Goal: Navigation & Orientation: Find specific page/section

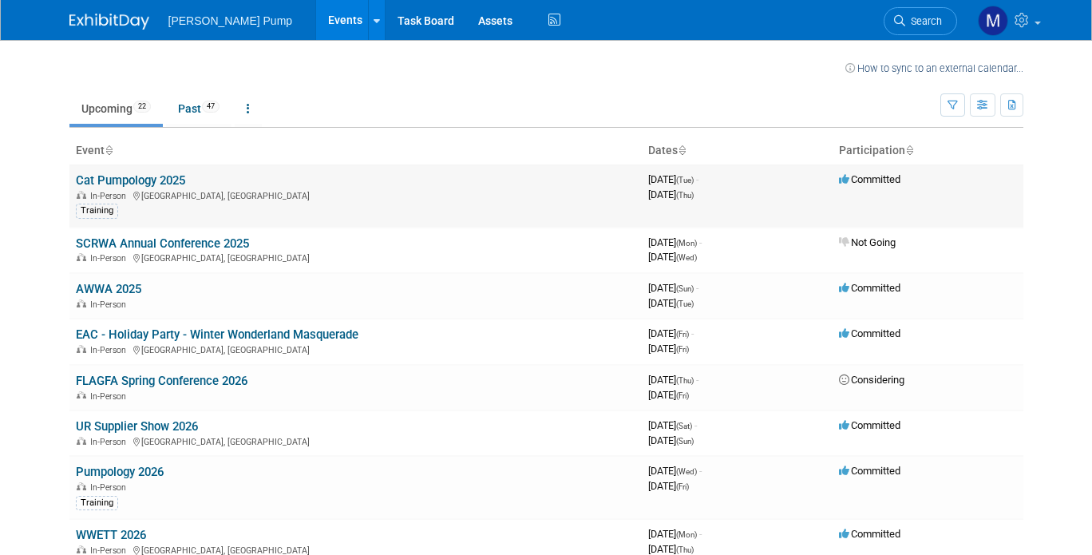
click at [172, 205] on div "Training" at bounding box center [355, 209] width 559 height 17
click at [151, 184] on link "Cat Pumpology 2025" at bounding box center [130, 180] width 109 height 14
click at [122, 293] on link "AWWA 2025" at bounding box center [108, 289] width 65 height 14
click at [192, 382] on link "FLAGFA Spring Conference 2026" at bounding box center [162, 381] width 172 height 14
click at [152, 429] on link "UR Supplier Show 2026" at bounding box center [137, 426] width 122 height 14
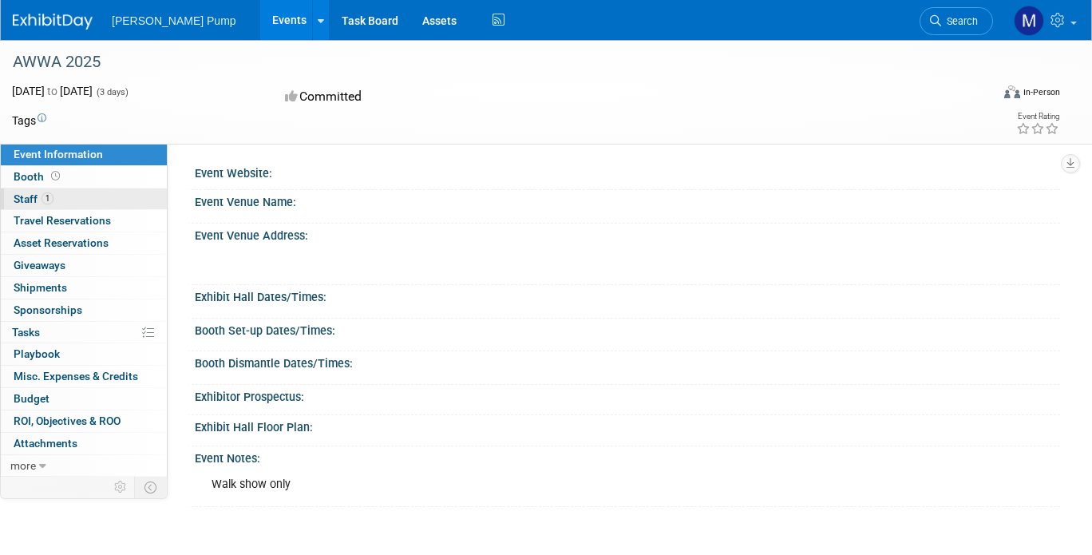
click at [30, 201] on span "Staff 1" at bounding box center [34, 198] width 40 height 13
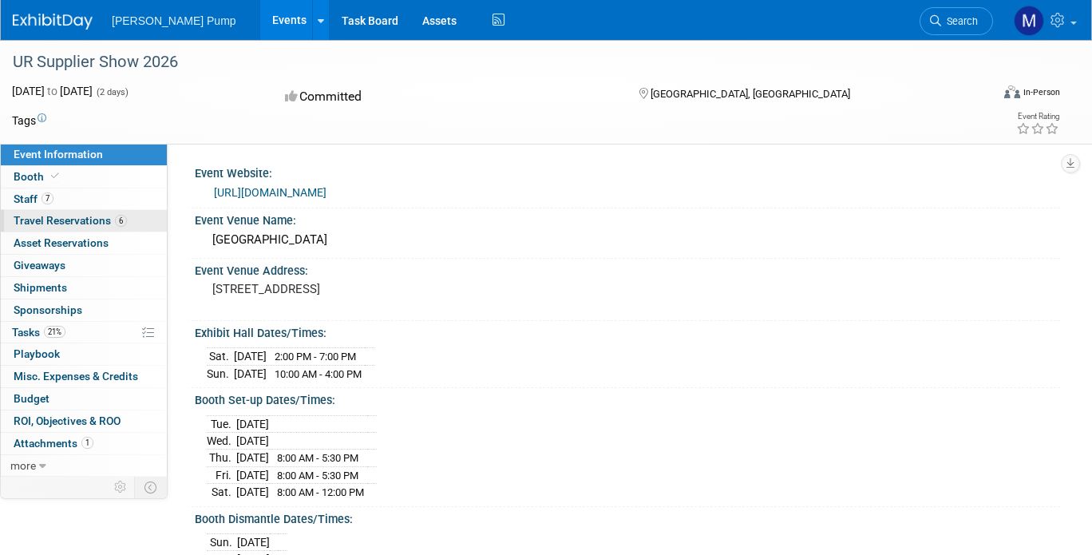
click at [44, 224] on span "Travel Reservations 6" at bounding box center [70, 220] width 113 height 13
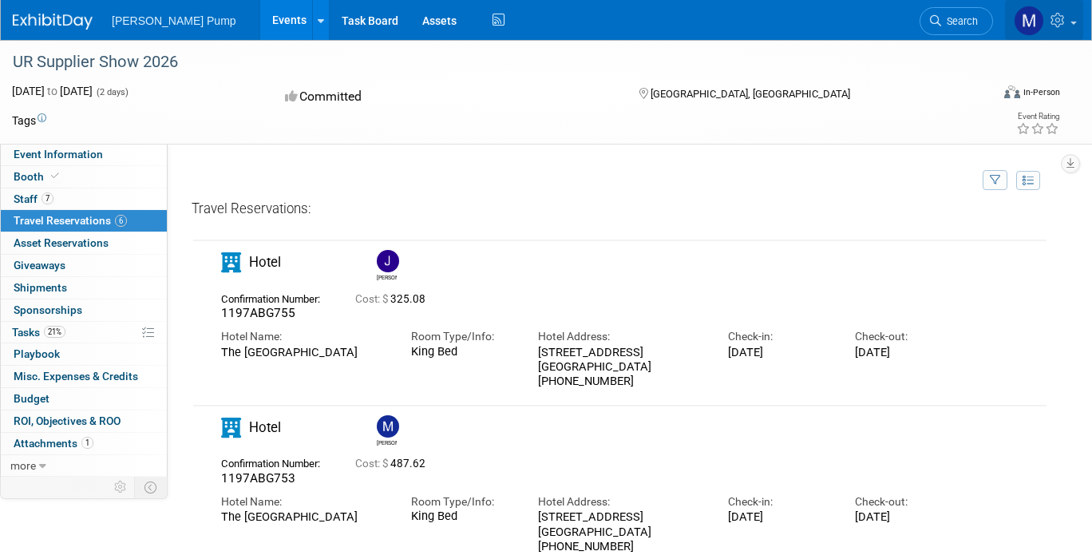
click at [1055, 26] on icon at bounding box center [1059, 20] width 18 height 14
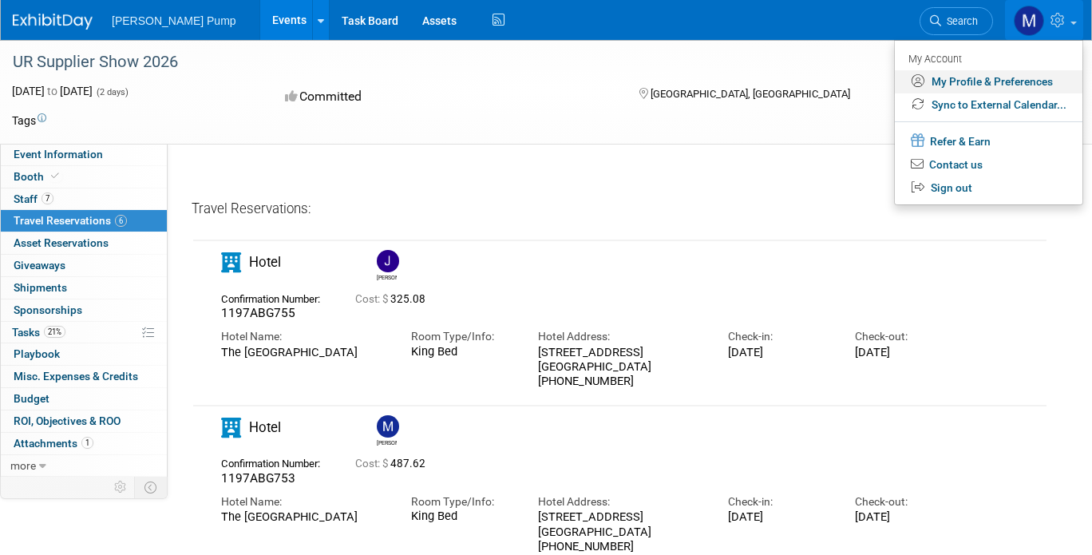
click at [964, 82] on link "My Profile & Preferences" at bounding box center [989, 81] width 188 height 23
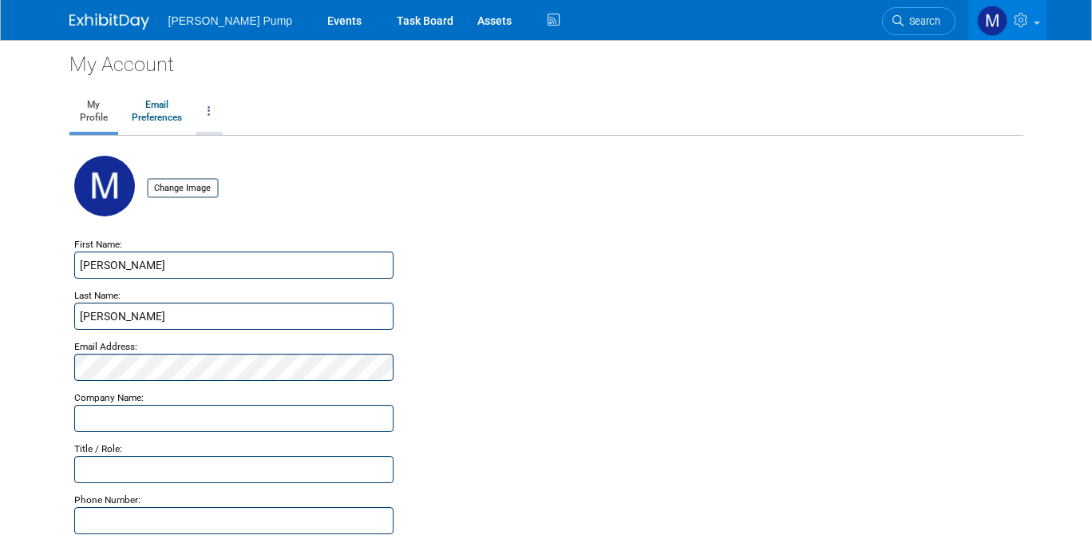
click at [197, 109] on link at bounding box center [209, 112] width 27 height 40
click at [500, 202] on div "Change Image" at bounding box center [546, 196] width 944 height 80
click at [315, 17] on link "Events" at bounding box center [344, 20] width 58 height 40
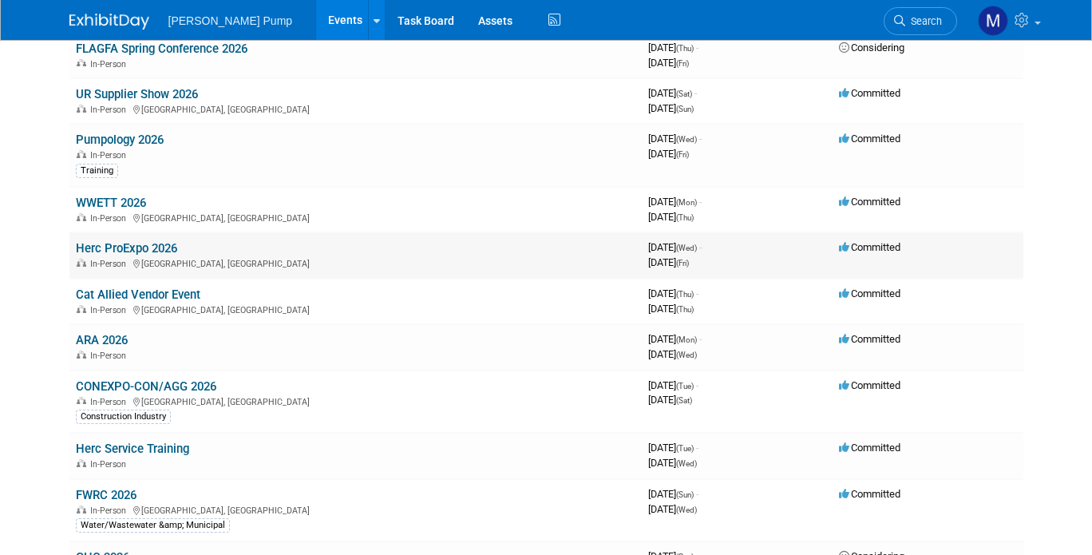
scroll to position [319, 0]
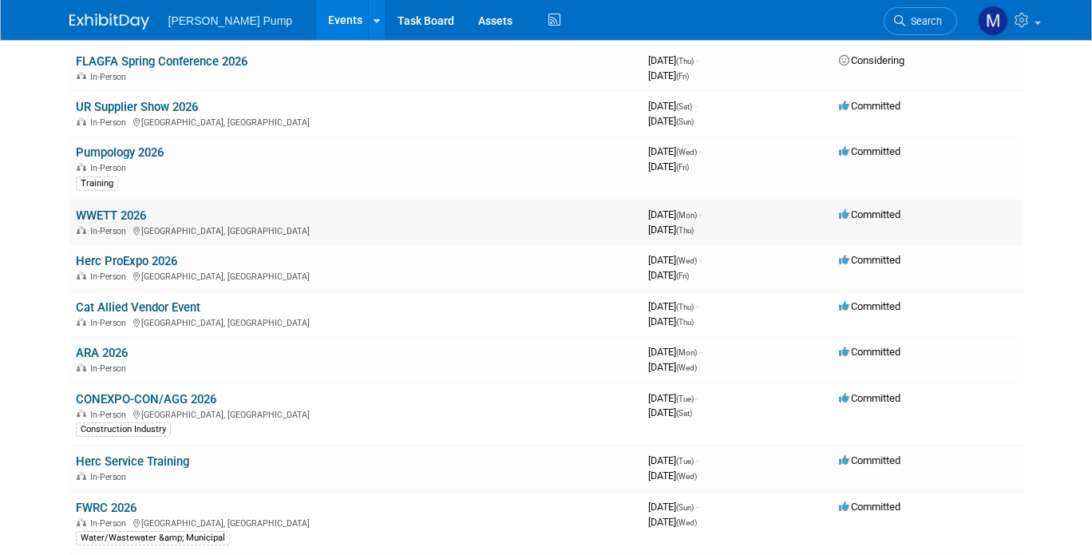
click at [103, 211] on link "WWETT 2026" at bounding box center [111, 215] width 70 height 14
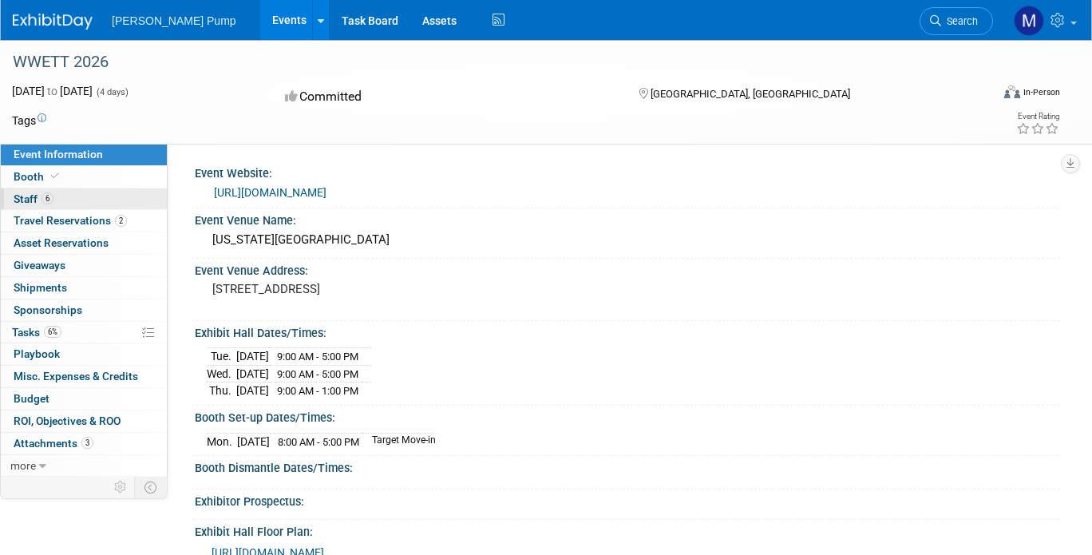
click at [25, 200] on span "Staff 6" at bounding box center [34, 198] width 40 height 13
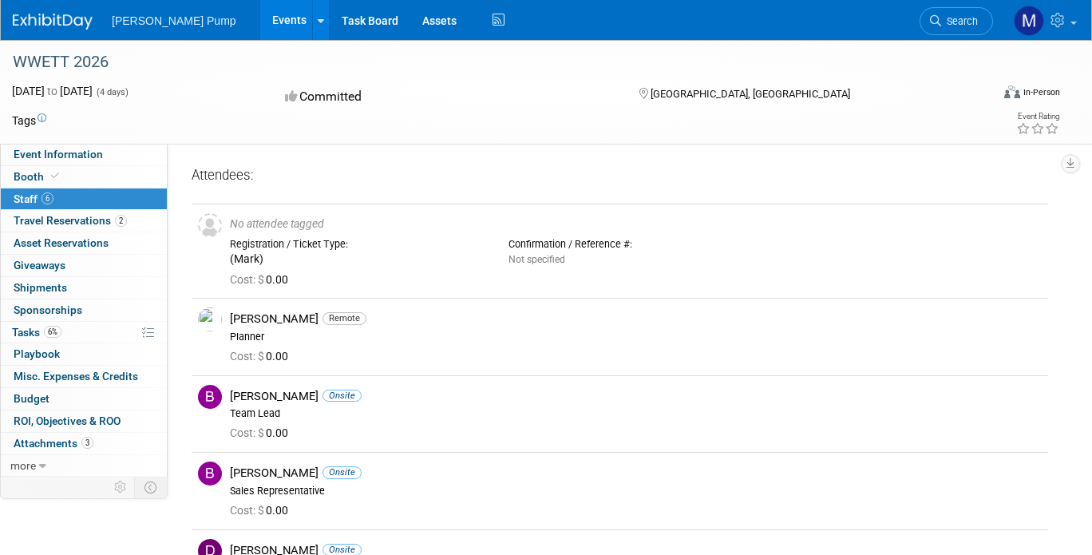
click at [260, 16] on link "Events" at bounding box center [289, 20] width 58 height 40
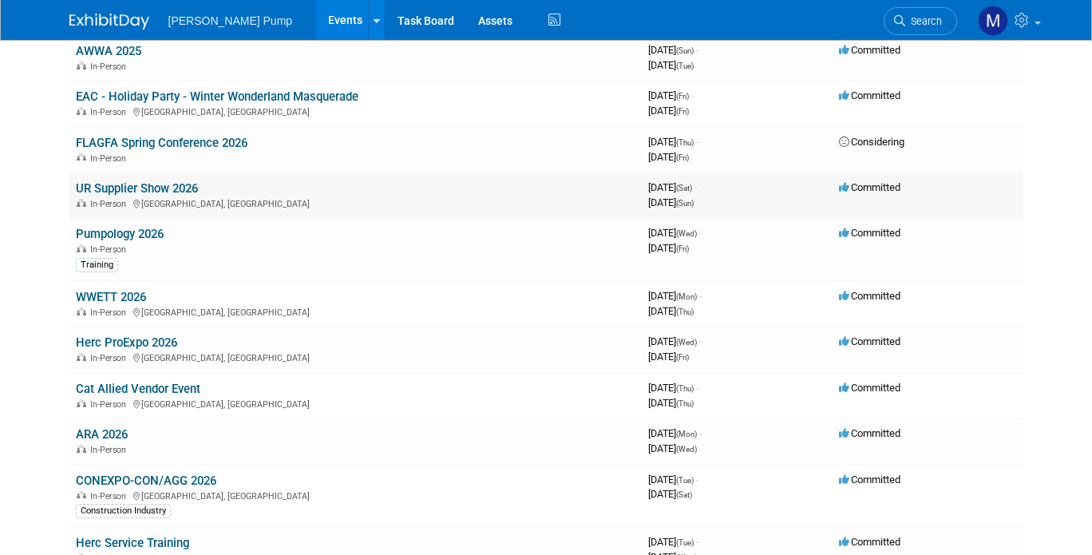
scroll to position [239, 0]
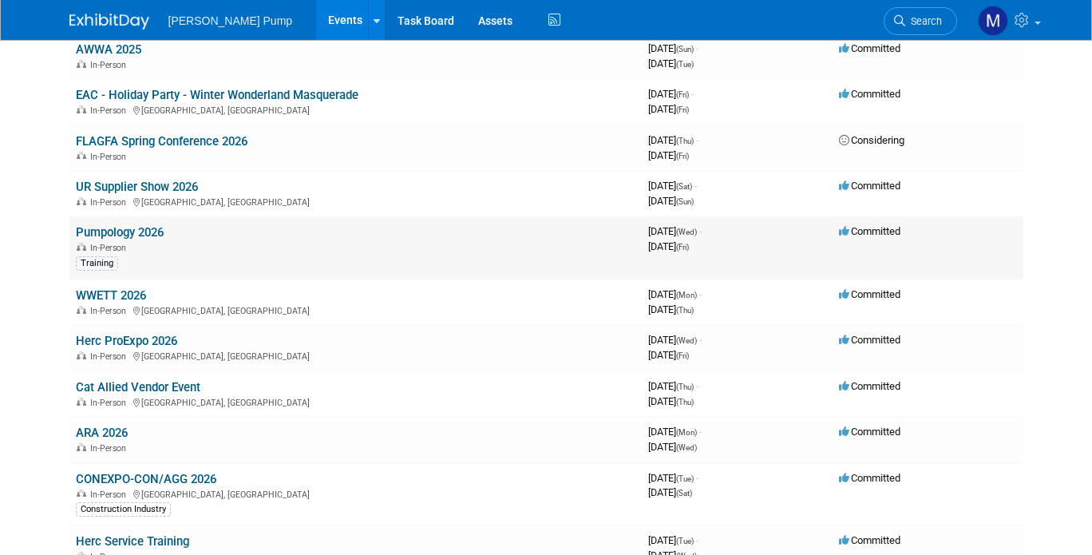
click at [117, 232] on link "Pumpology 2026" at bounding box center [120, 232] width 88 height 14
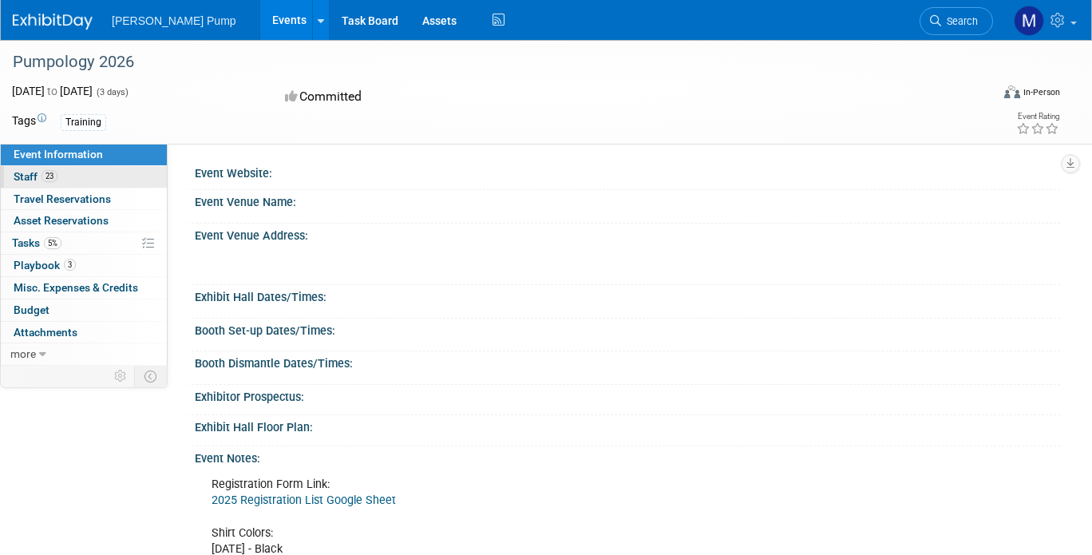
click at [29, 180] on span "Staff 23" at bounding box center [36, 176] width 44 height 13
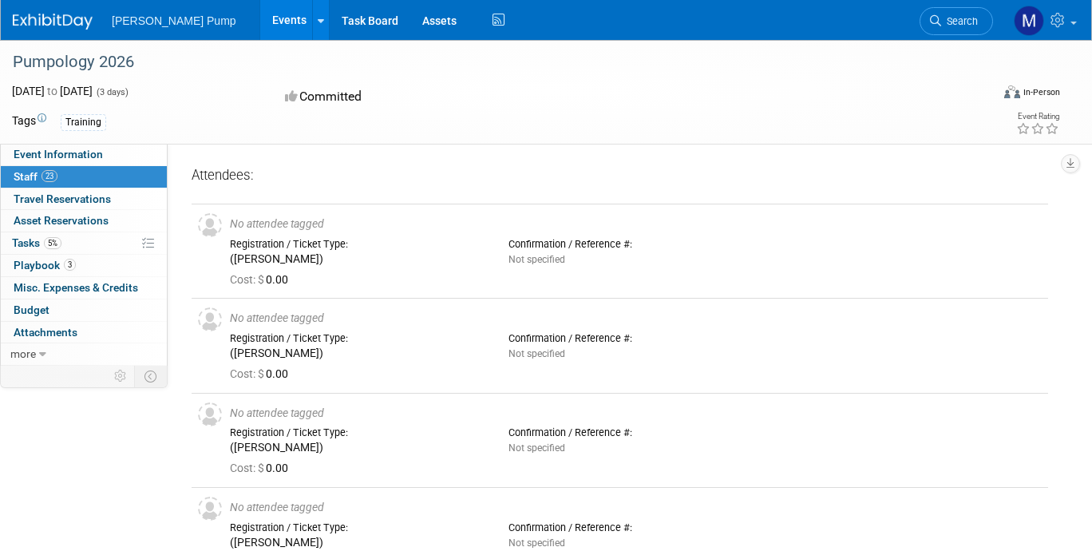
click at [260, 19] on link "Events" at bounding box center [289, 20] width 58 height 40
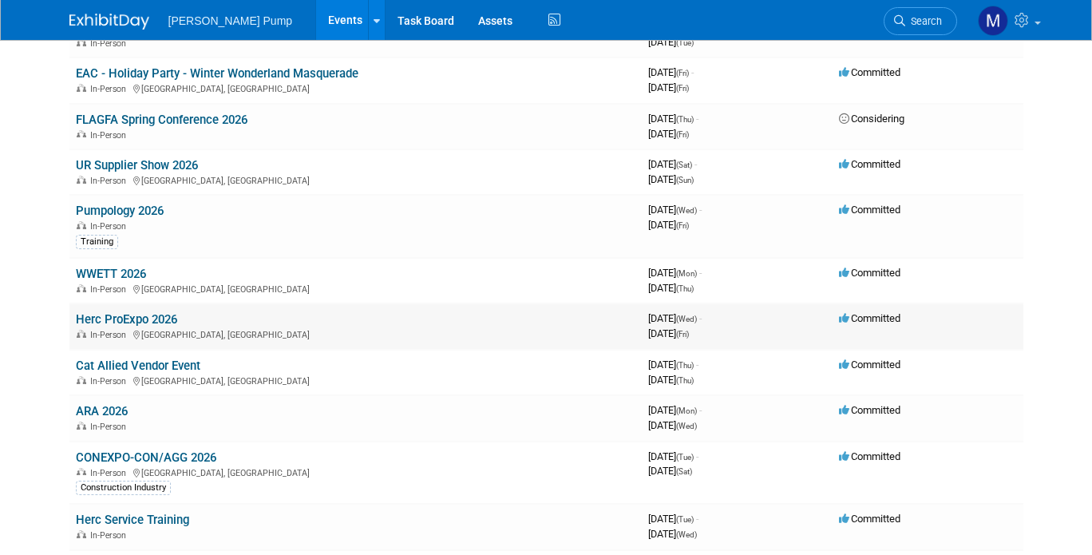
scroll to position [319, 0]
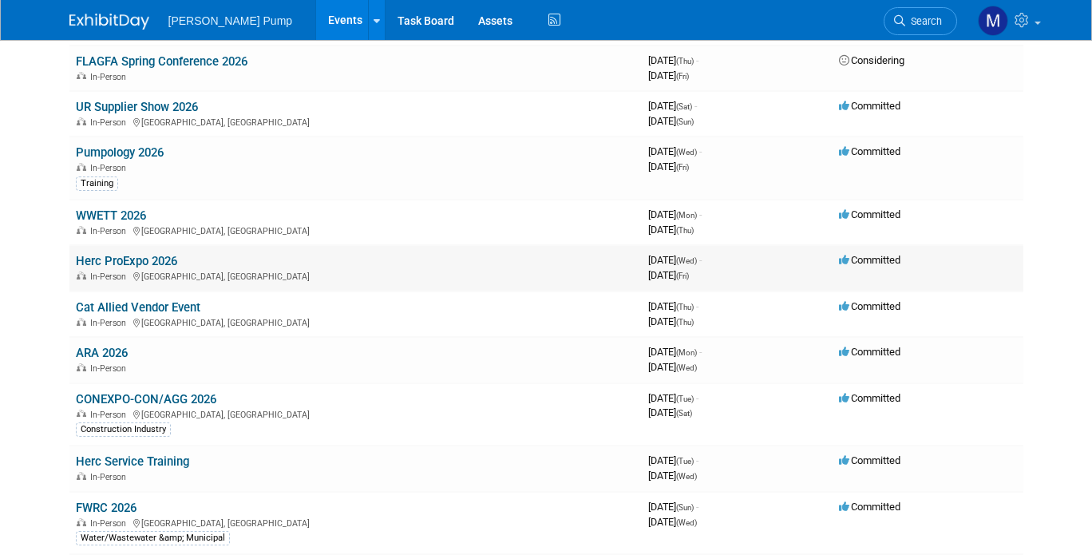
click at [123, 264] on link "Herc ProExpo 2026" at bounding box center [126, 261] width 101 height 14
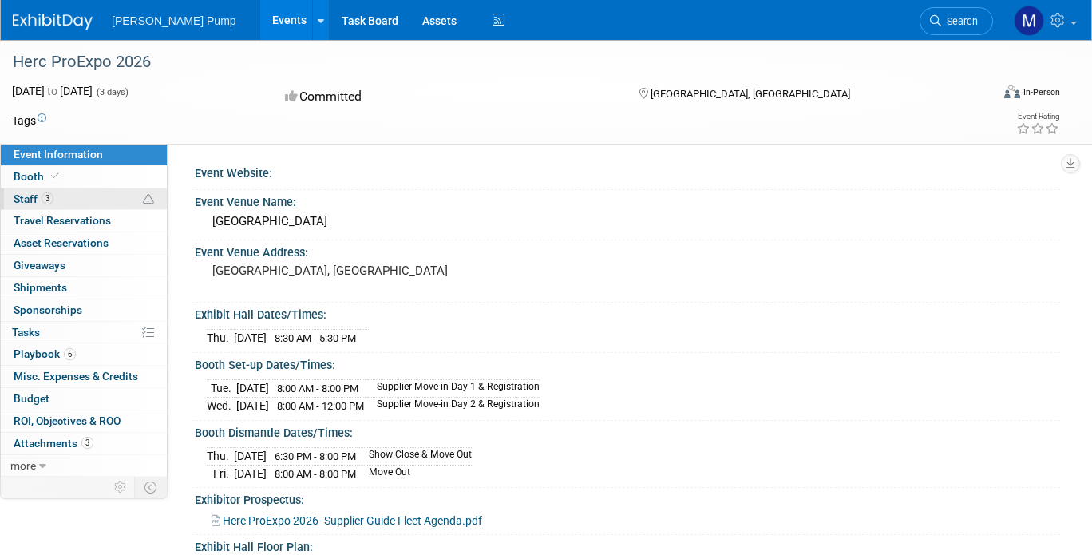
click at [26, 198] on span "Staff 3" at bounding box center [34, 198] width 40 height 13
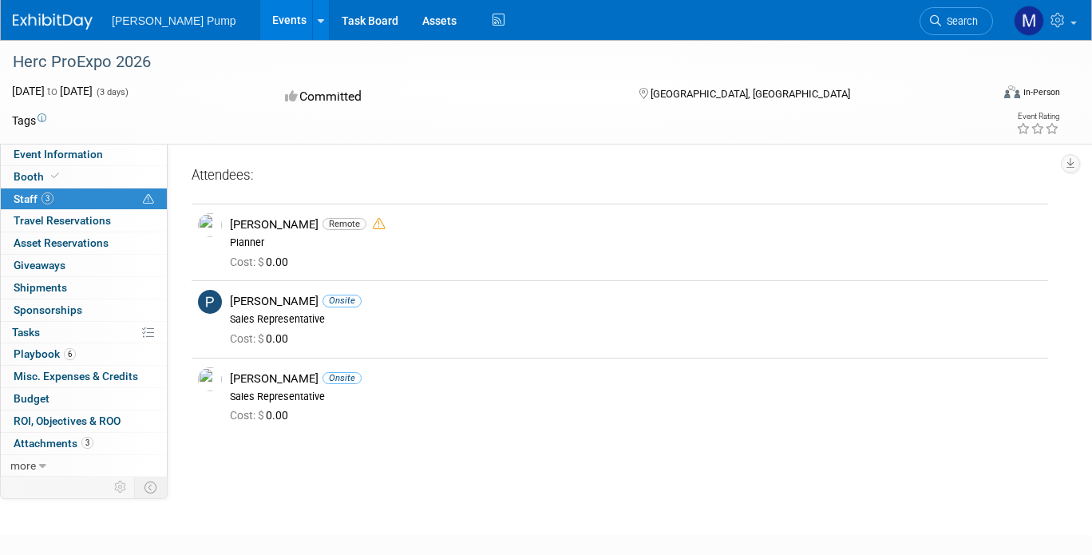
click at [260, 22] on link "Events" at bounding box center [289, 20] width 58 height 40
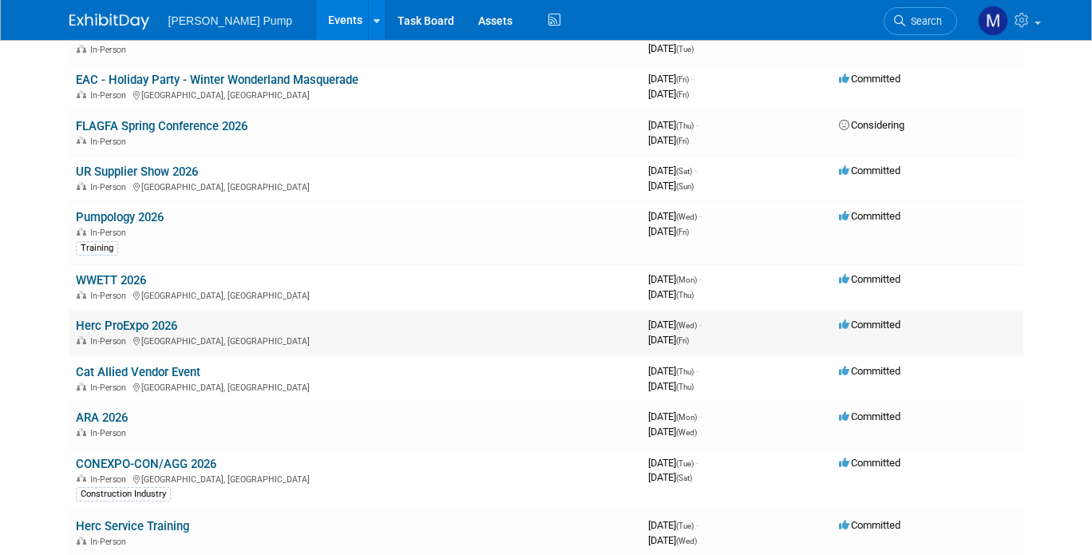
scroll to position [319, 0]
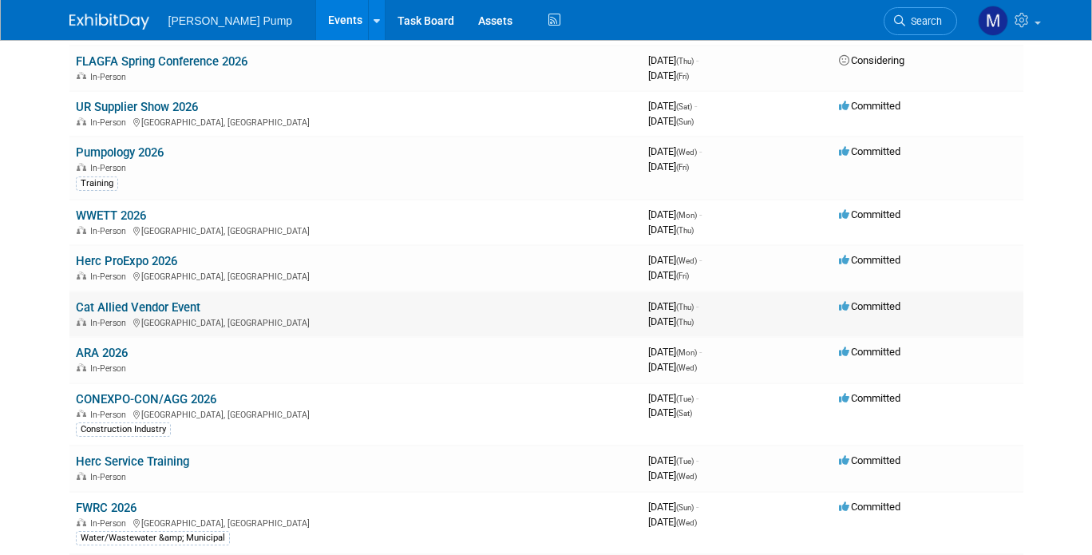
click at [117, 309] on link "Cat Allied Vendor Event" at bounding box center [138, 307] width 125 height 14
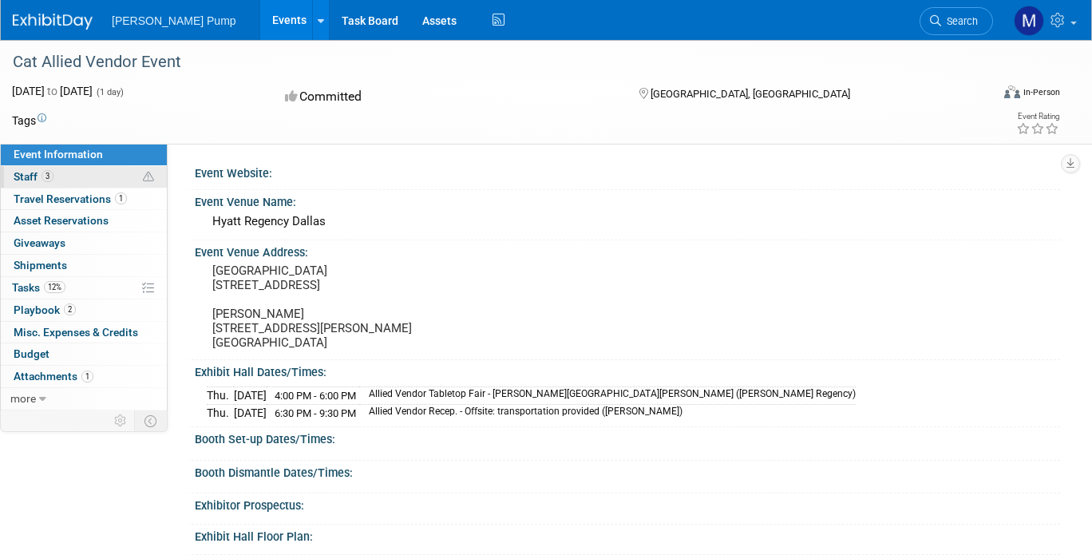
click at [34, 176] on span "Staff 3" at bounding box center [34, 176] width 40 height 13
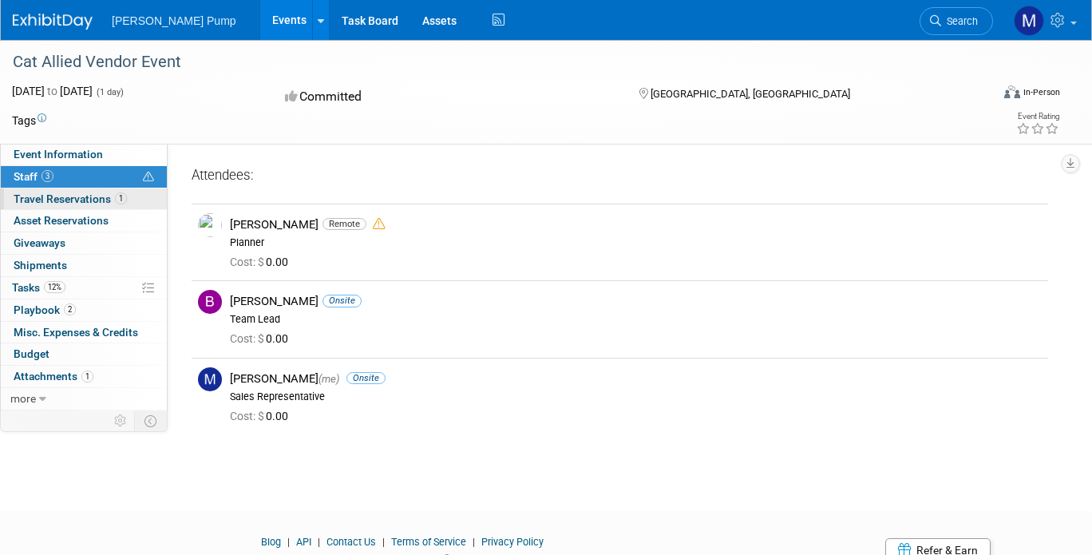
click at [40, 197] on span "Travel Reservations 1" at bounding box center [70, 198] width 113 height 13
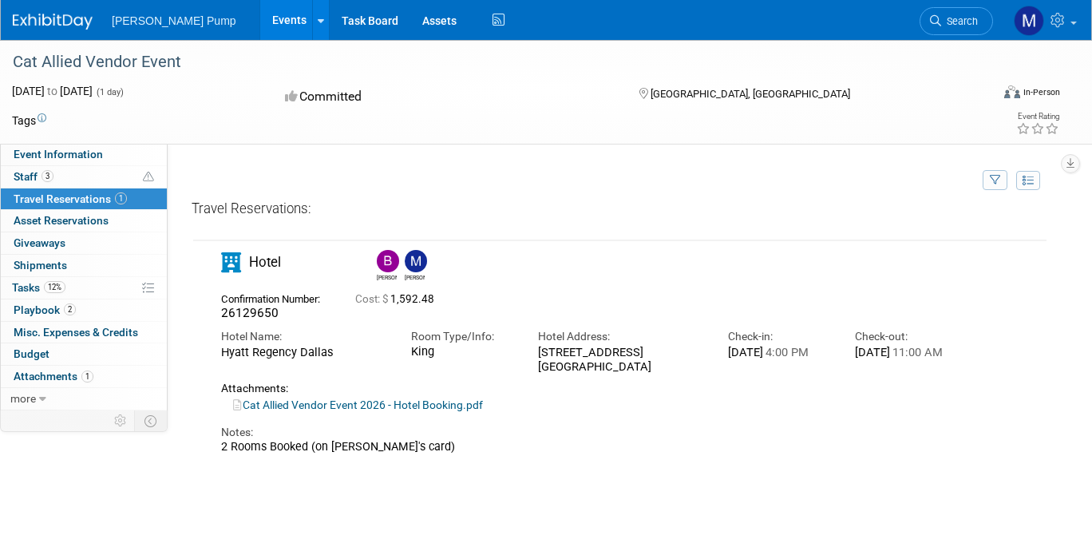
click at [260, 14] on link "Events" at bounding box center [289, 20] width 58 height 40
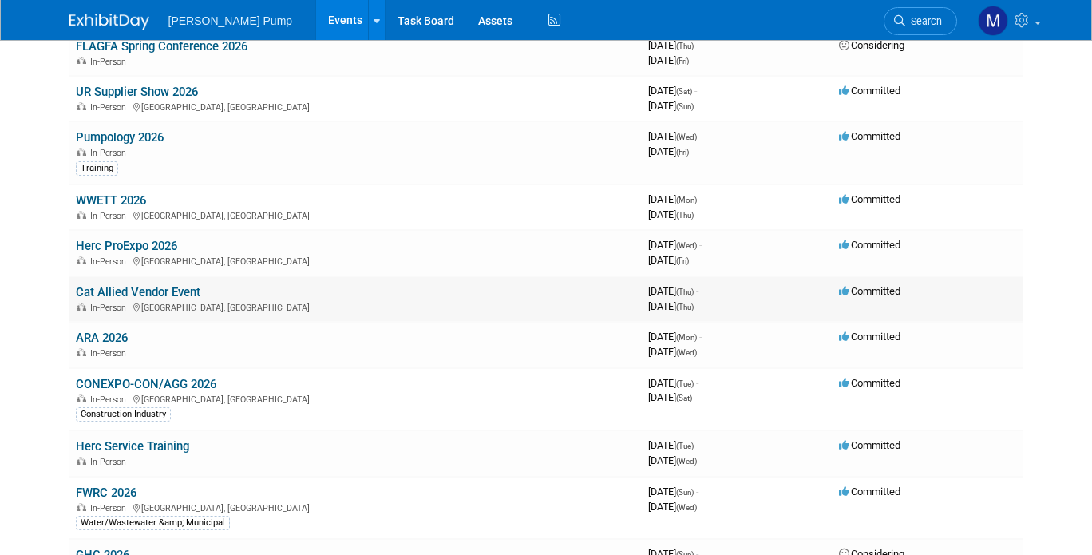
scroll to position [399, 0]
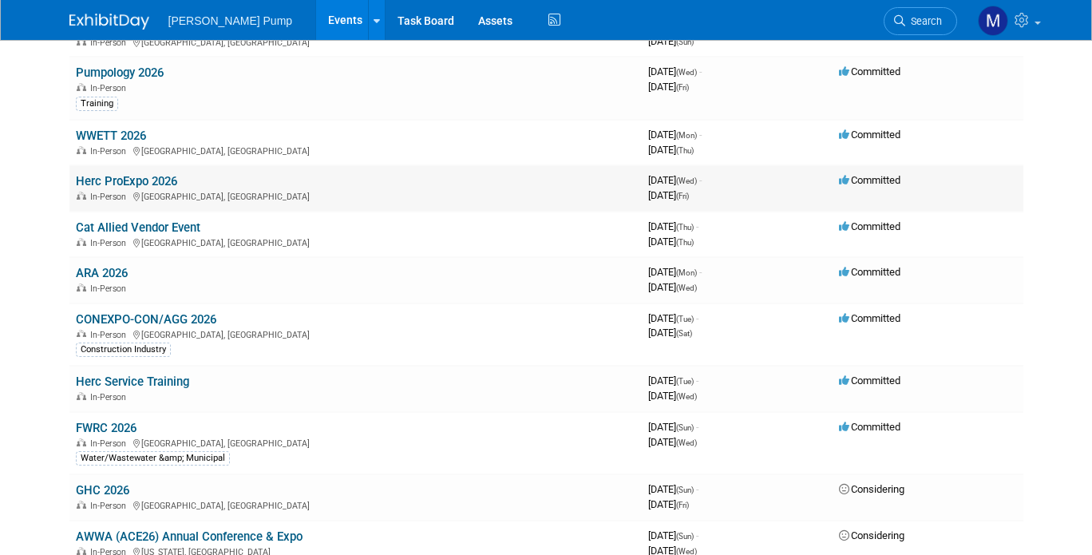
click at [124, 190] on div "In-Person San Diego, CA" at bounding box center [355, 195] width 559 height 13
click at [129, 176] on link "Herc ProExpo 2026" at bounding box center [126, 181] width 101 height 14
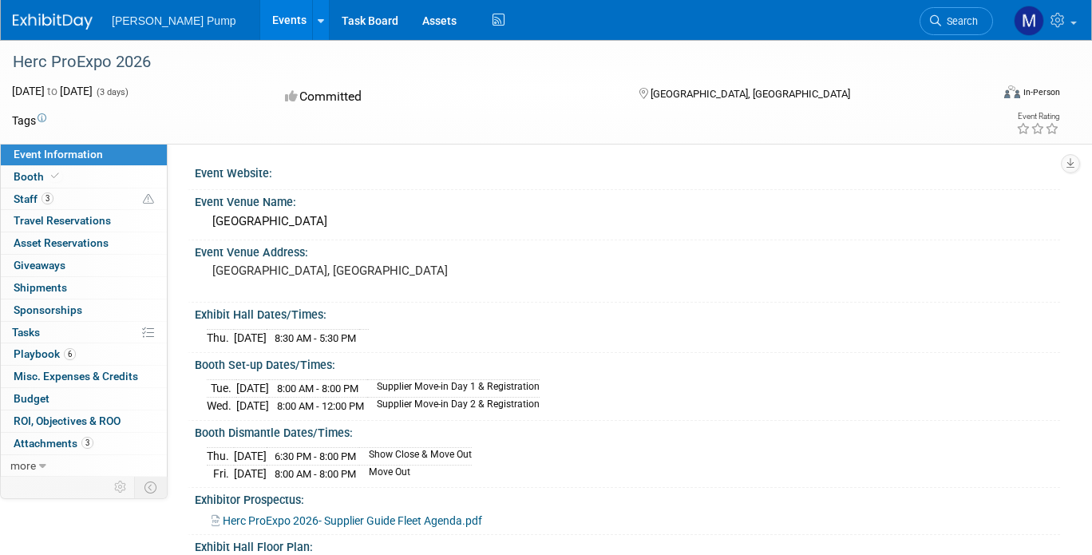
click at [260, 18] on link "Events" at bounding box center [289, 20] width 58 height 40
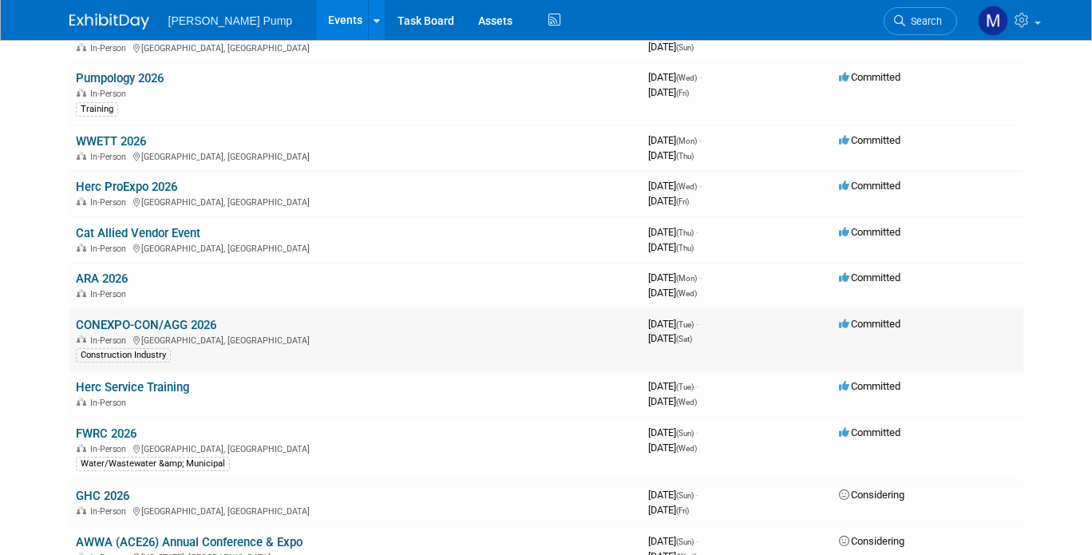
scroll to position [479, 0]
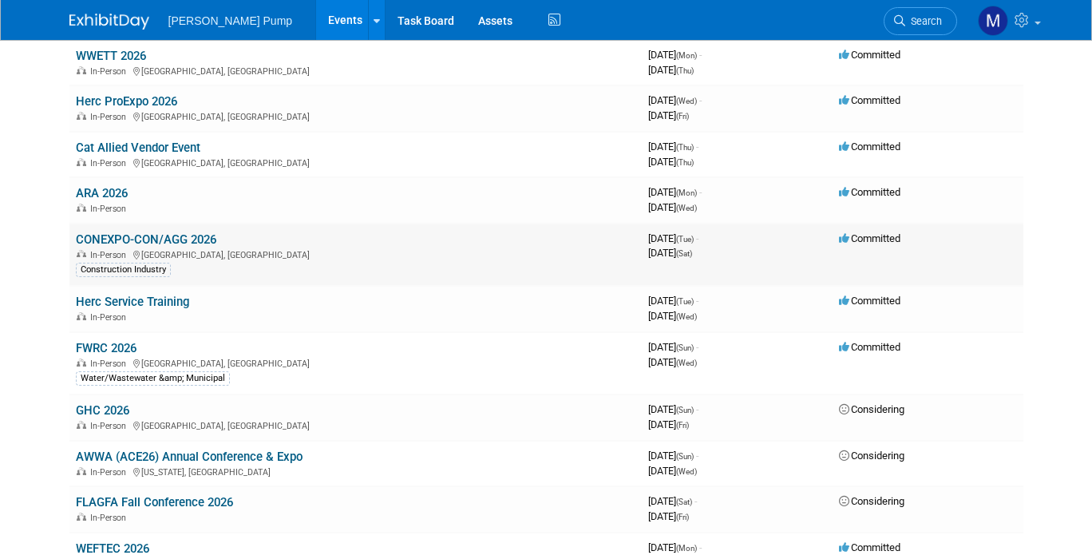
click at [117, 239] on link "CONEXPO-CON/AGG 2026" at bounding box center [146, 239] width 140 height 14
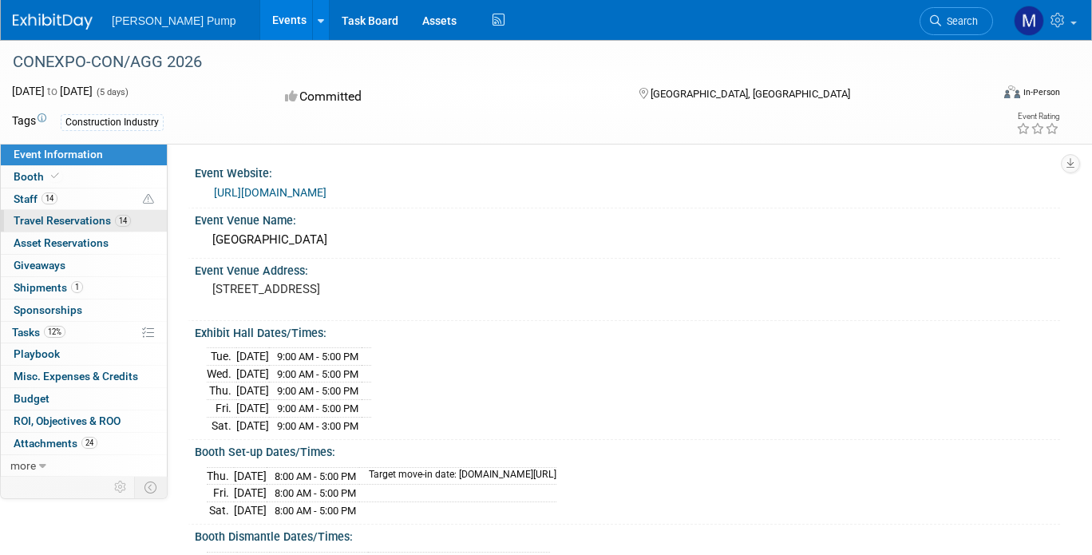
click at [48, 218] on span "Travel Reservations 14" at bounding box center [72, 220] width 117 height 13
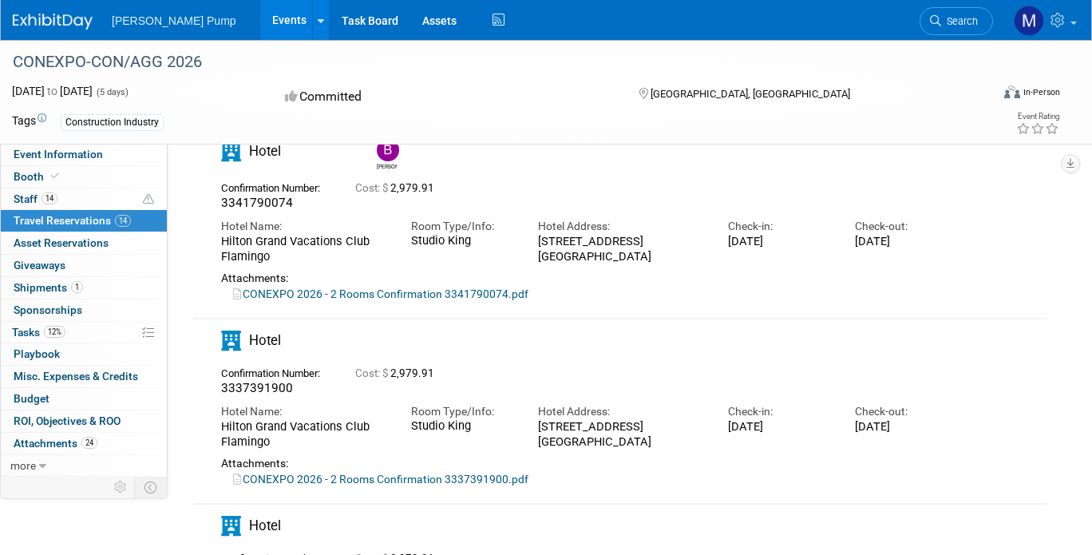
scroll to position [2156, 0]
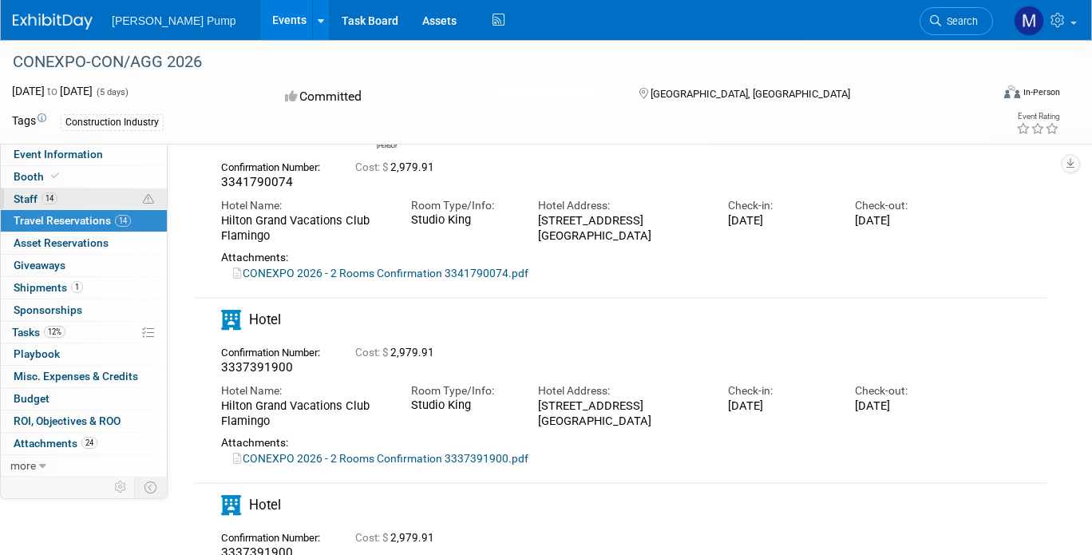
click at [22, 198] on span "Staff 14" at bounding box center [36, 198] width 44 height 13
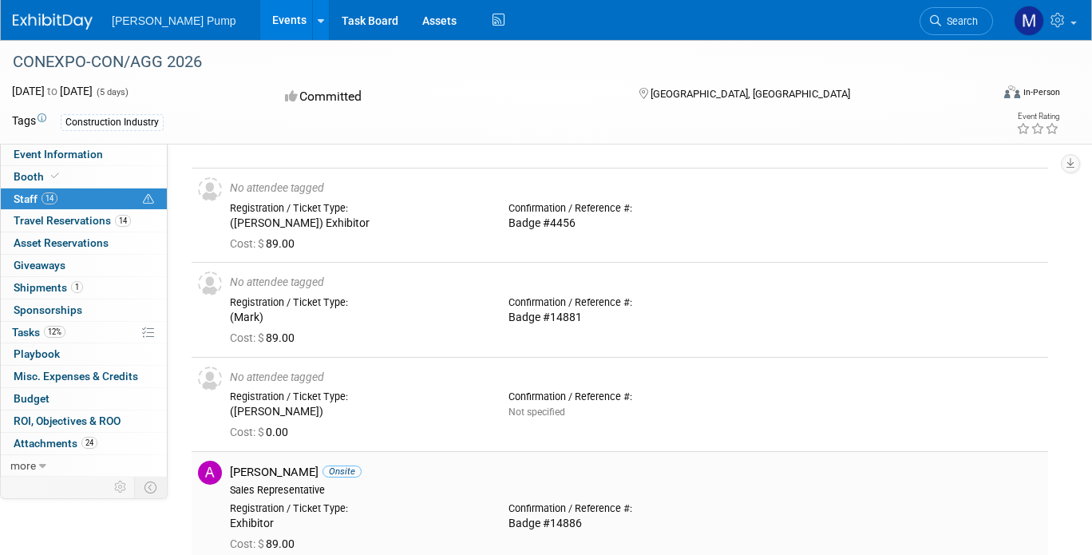
scroll to position [0, 0]
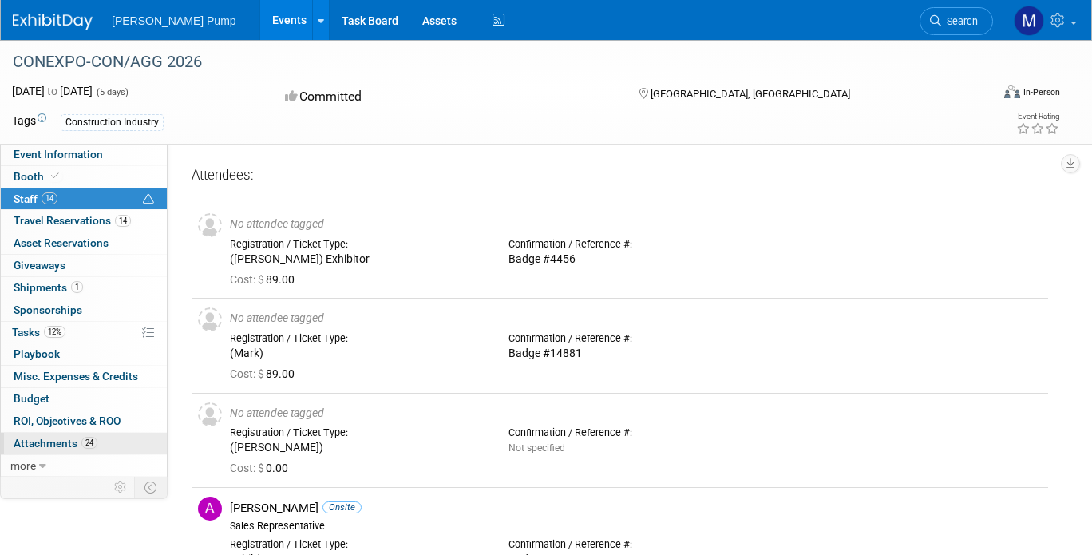
click at [53, 438] on span "Attachments 24" at bounding box center [56, 443] width 84 height 13
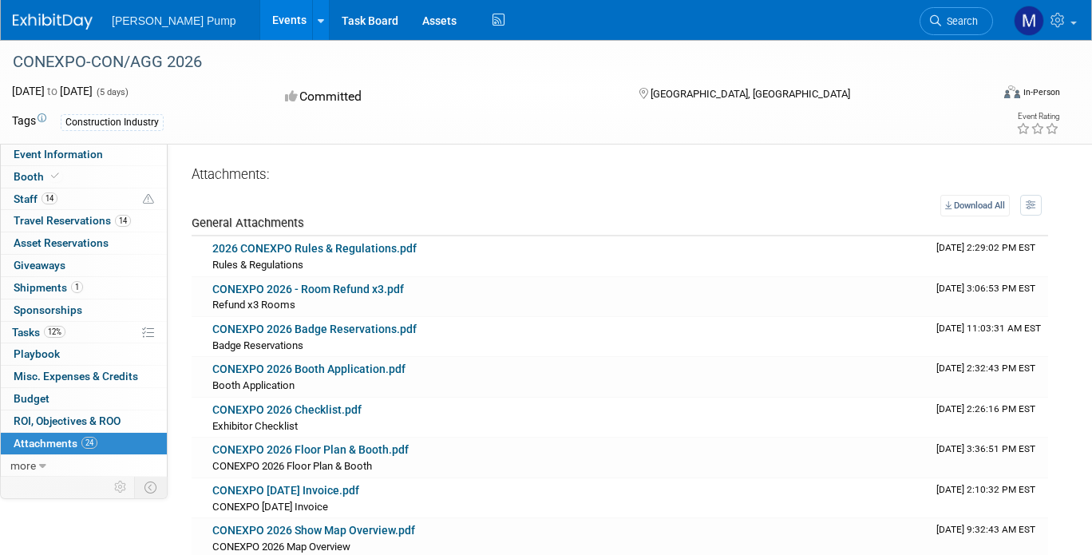
click at [260, 20] on link "Events" at bounding box center [289, 20] width 58 height 40
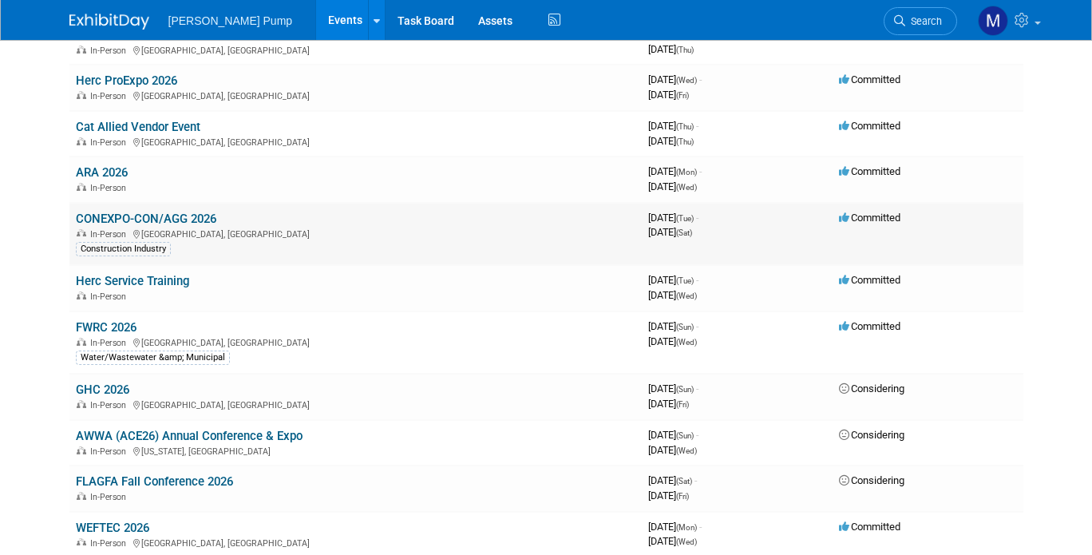
scroll to position [559, 0]
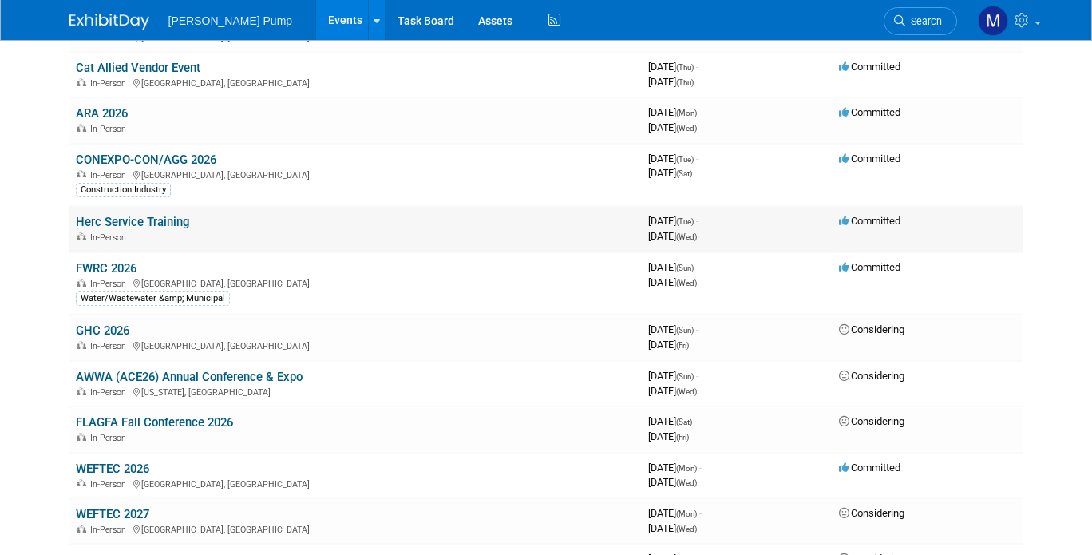
click at [120, 221] on link "Herc Service Training" at bounding box center [132, 222] width 113 height 14
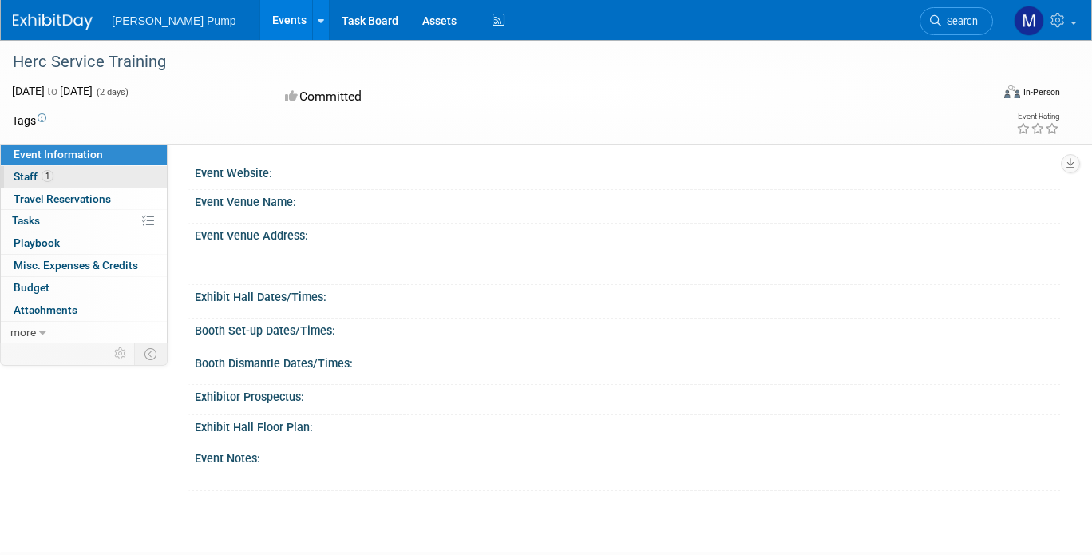
click at [27, 173] on span "Staff 1" at bounding box center [34, 176] width 40 height 13
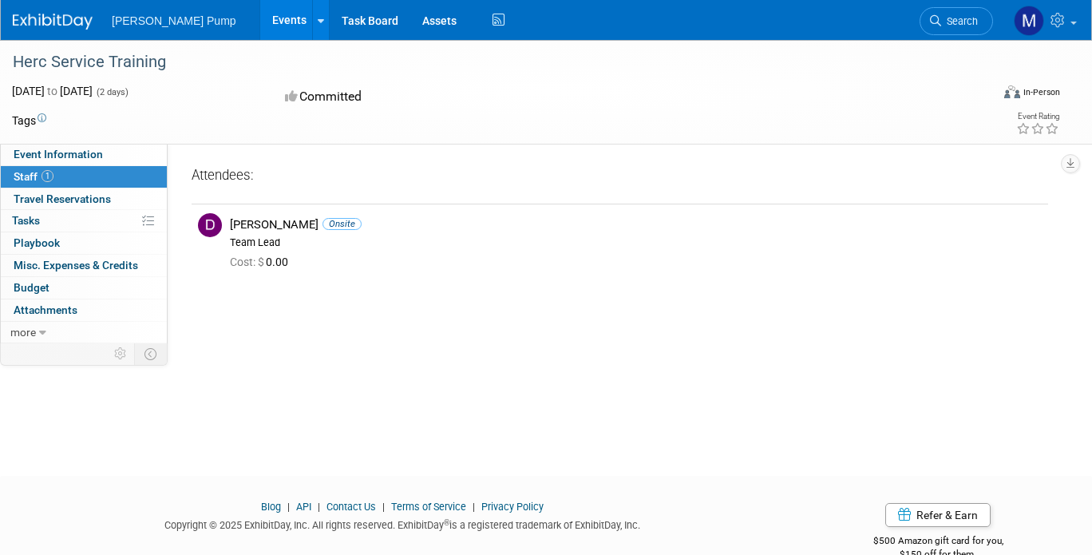
click at [260, 22] on link "Events" at bounding box center [289, 20] width 58 height 40
